Goal: Entertainment & Leisure: Consume media (video, audio)

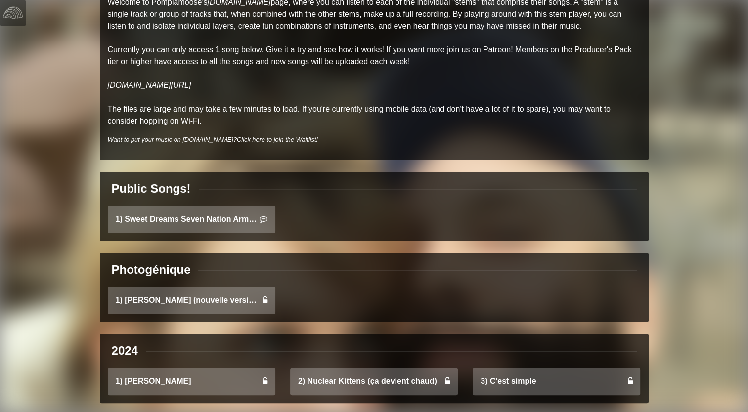
scroll to position [105, 0]
click at [229, 213] on link "1) Sweet Dreams Seven Nation Army Mashup" at bounding box center [192, 219] width 168 height 28
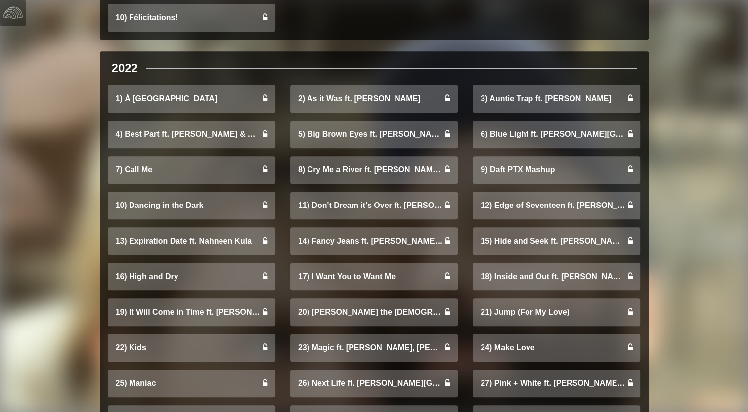
scroll to position [656, 0]
click at [330, 179] on link "8) Cry Me a River ft. Arielle Kasnetz & Ebony Loren" at bounding box center [374, 170] width 168 height 28
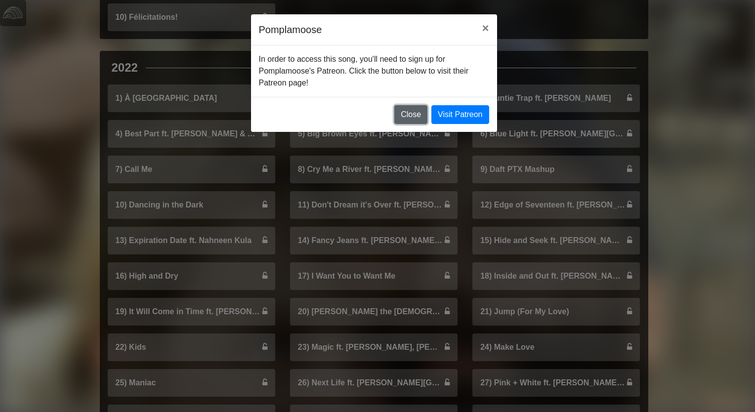
click at [407, 118] on button "Close" at bounding box center [410, 114] width 33 height 19
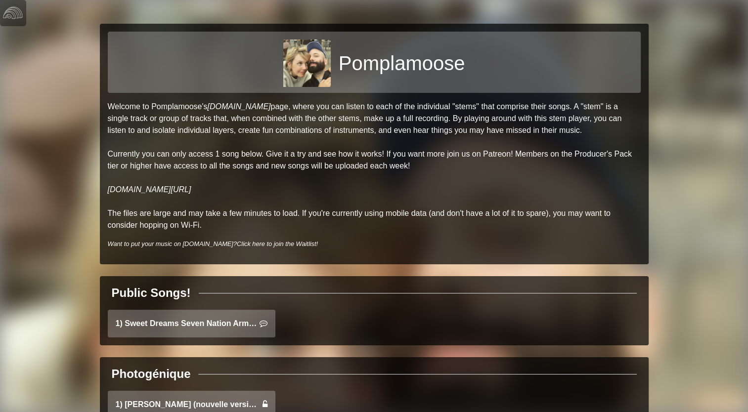
scroll to position [0, 0]
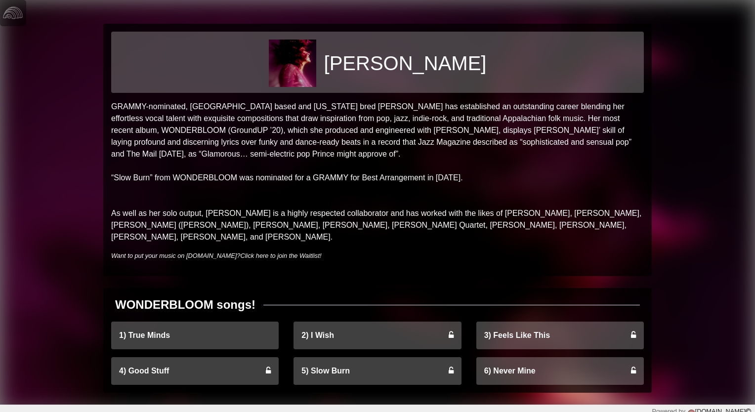
click at [205, 325] on link "1) True Minds" at bounding box center [195, 336] width 168 height 28
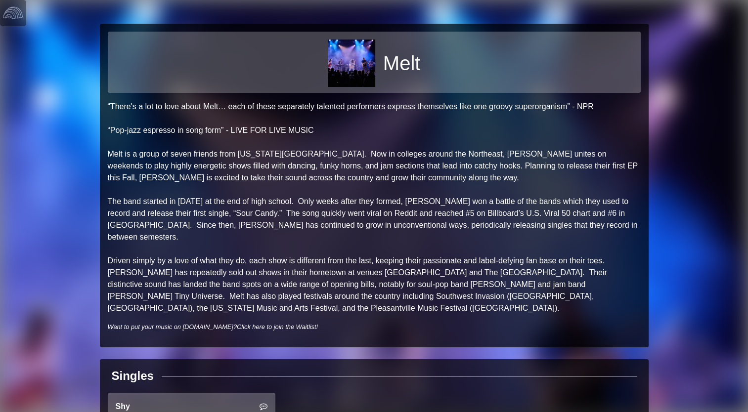
scroll to position [17, 0]
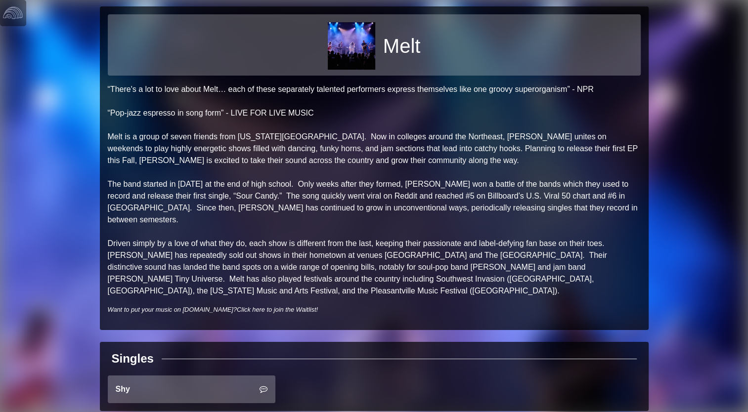
click at [206, 376] on link "Shy" at bounding box center [192, 390] width 168 height 28
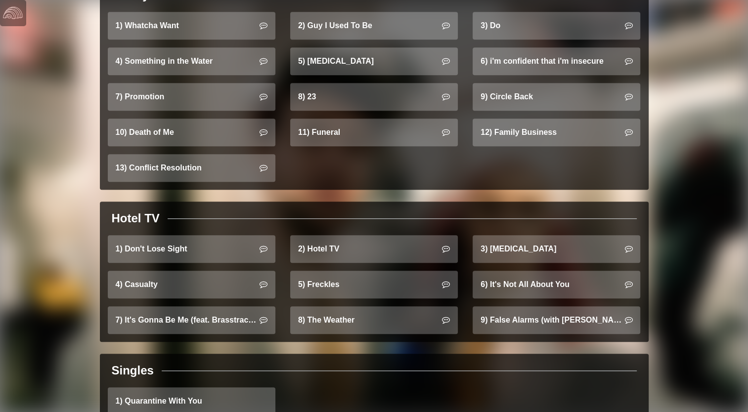
scroll to position [678, 0]
click at [500, 272] on link "6) It's Not All About You" at bounding box center [556, 284] width 168 height 28
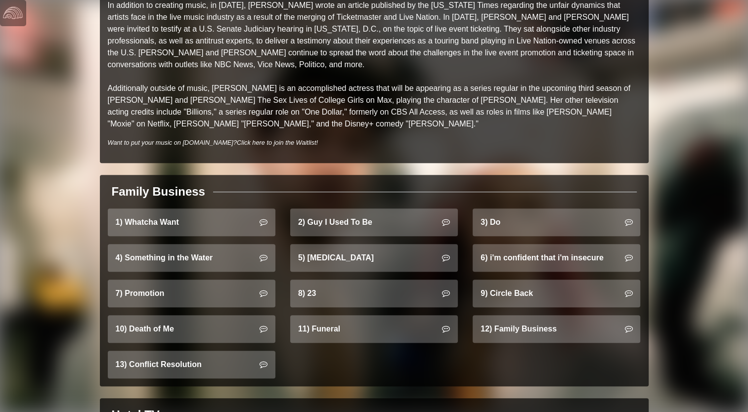
scroll to position [486, 0]
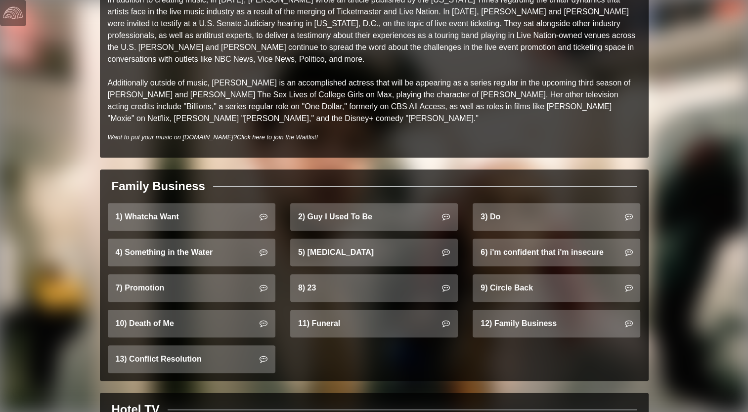
click at [155, 310] on link "10) Death of Me" at bounding box center [192, 324] width 168 height 28
